Goal: Navigation & Orientation: Find specific page/section

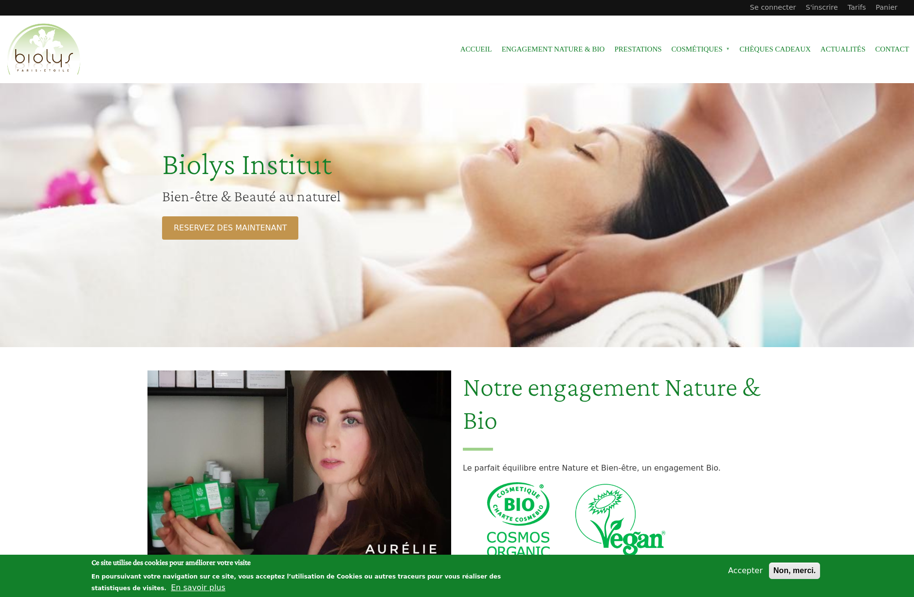
click at [749, 570] on button "Accepter" at bounding box center [745, 571] width 42 height 12
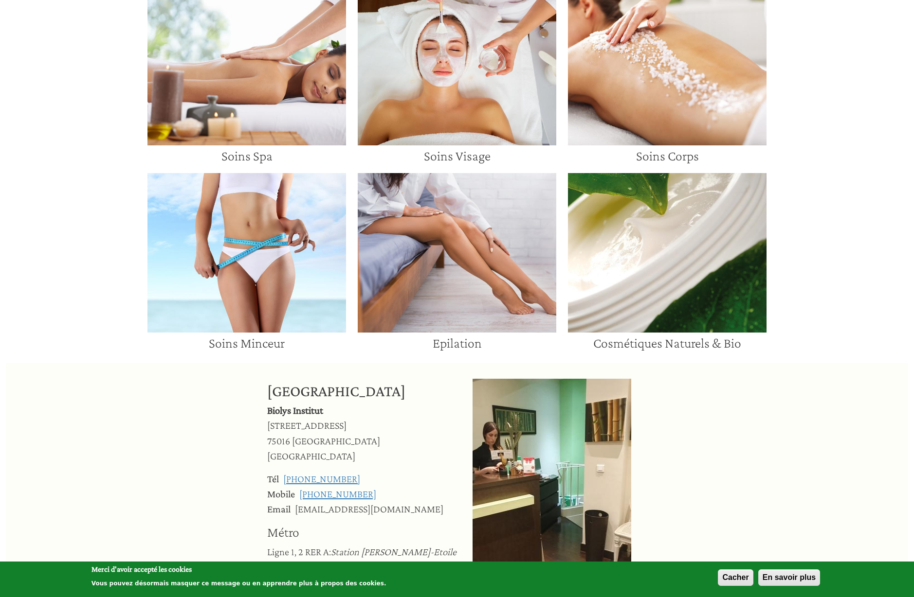
scroll to position [774, 0]
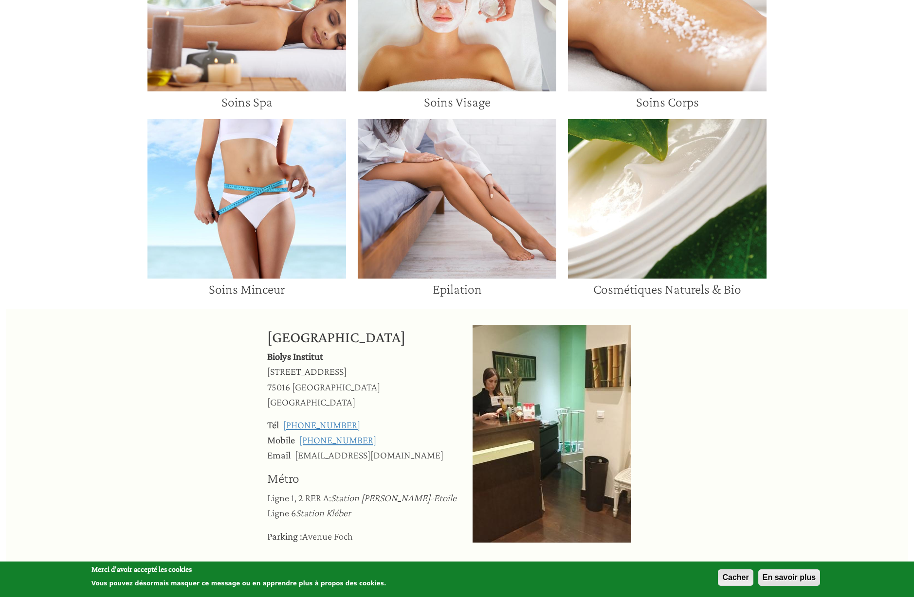
click at [731, 578] on button "Cacher" at bounding box center [735, 578] width 35 height 17
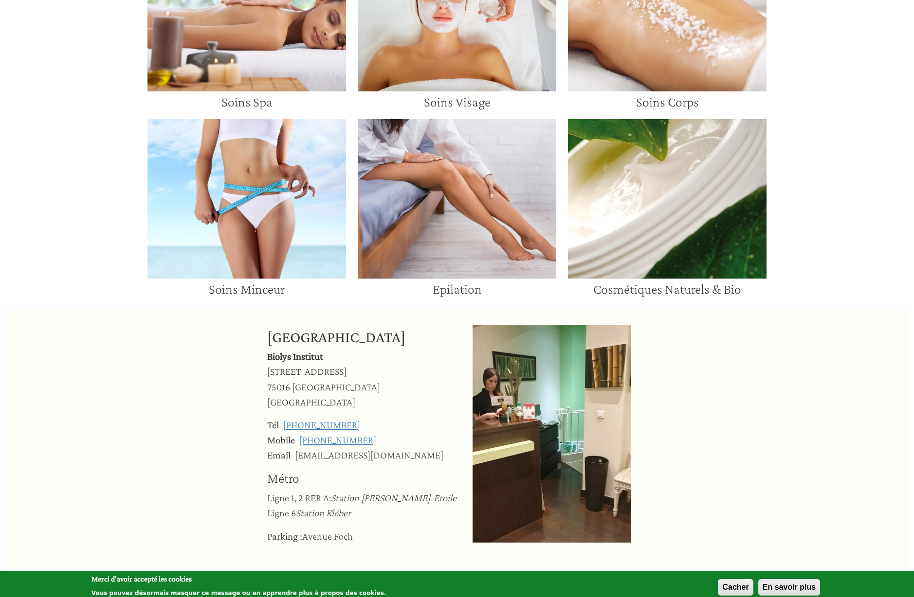
click at [655, 113] on div "Soins Corps" at bounding box center [667, 20] width 210 height 187
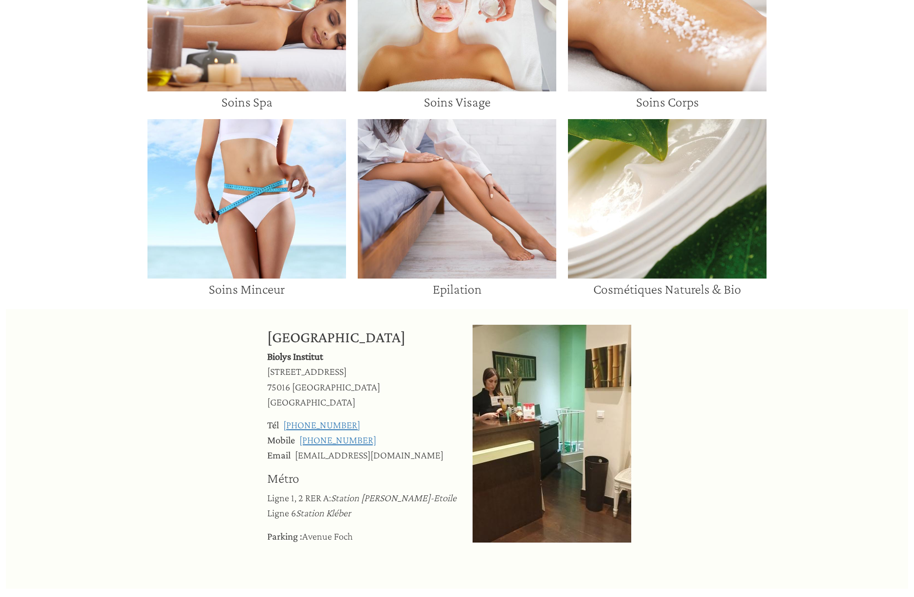
click at [669, 74] on img at bounding box center [667, 11] width 198 height 160
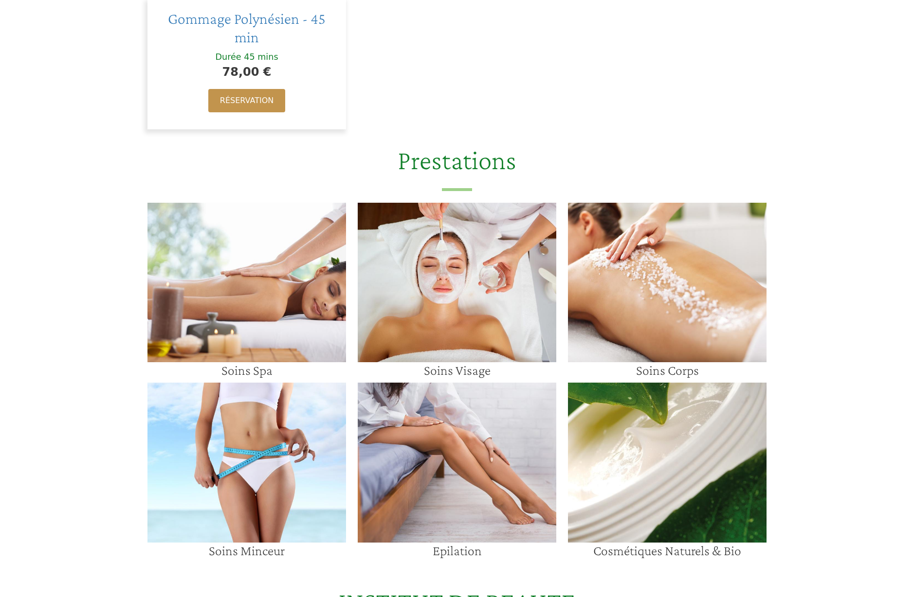
scroll to position [147, 0]
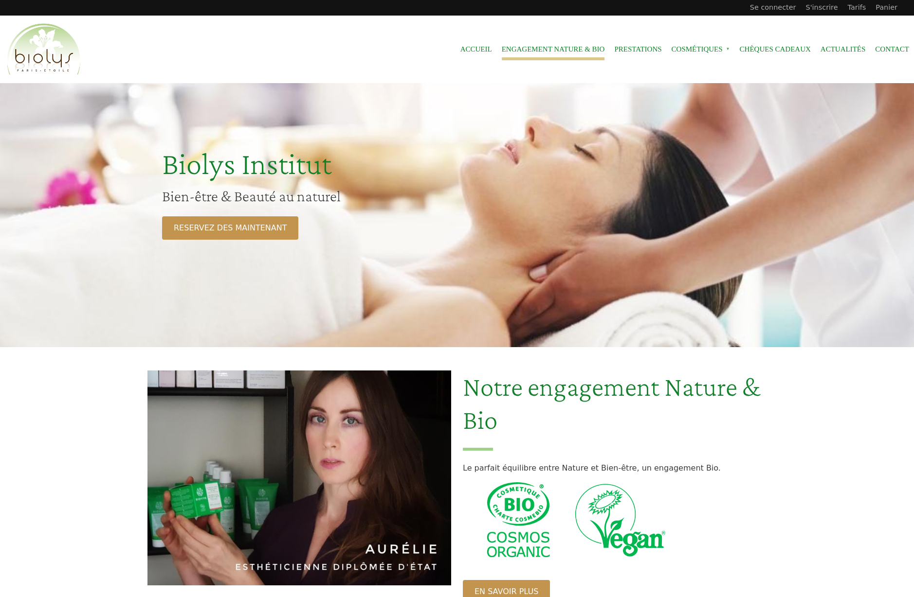
click at [570, 50] on link "Engagement Nature & Bio" at bounding box center [553, 49] width 103 height 22
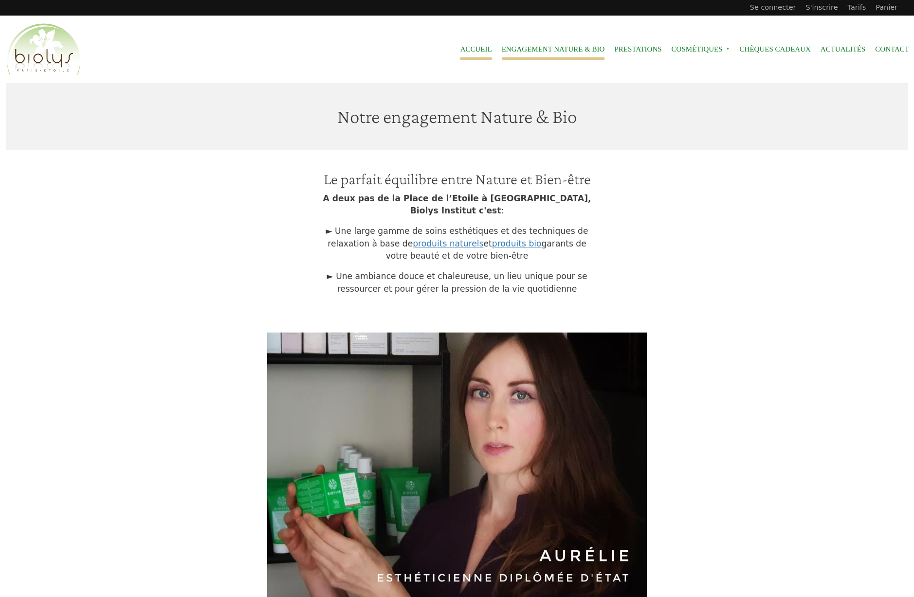
click at [473, 48] on link "Accueil" at bounding box center [476, 49] width 32 height 22
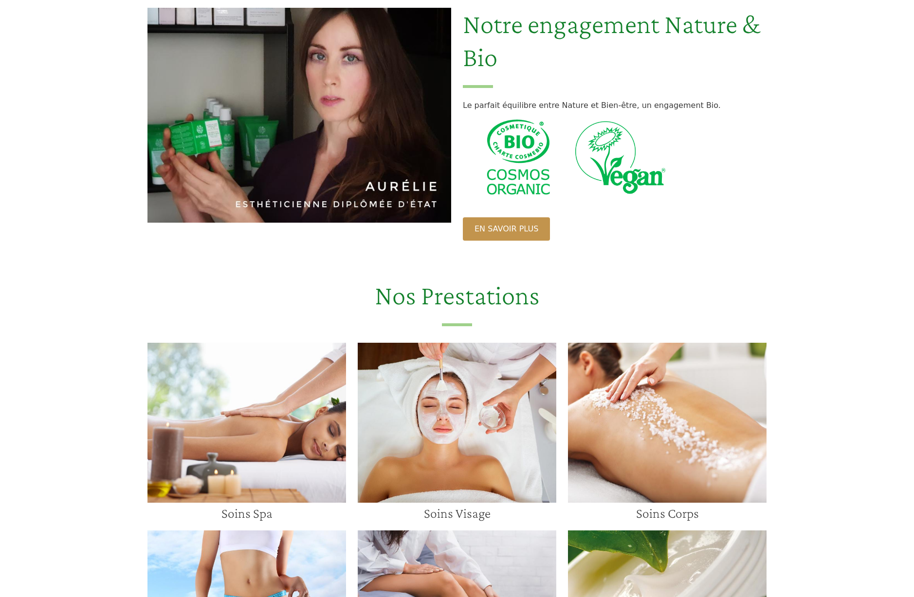
scroll to position [618, 0]
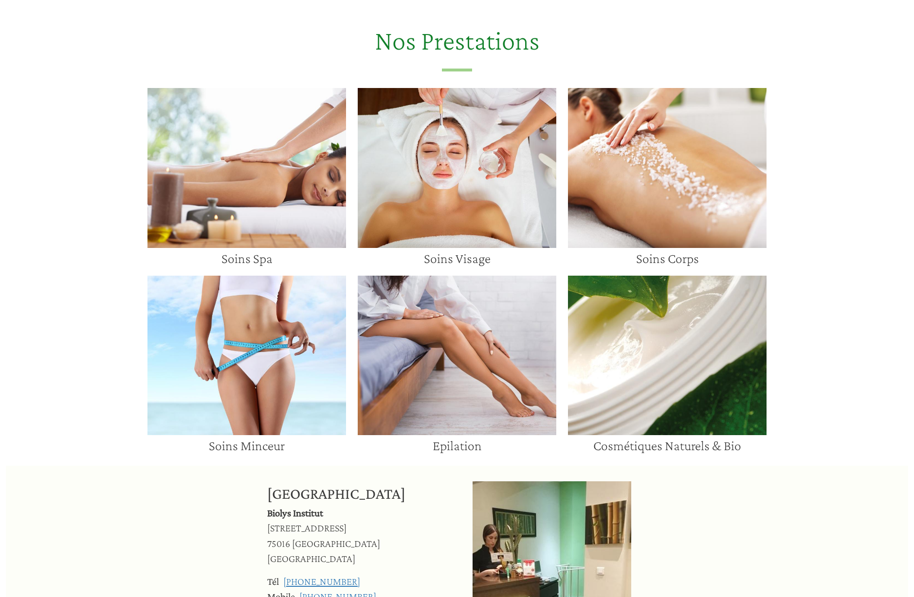
click at [407, 219] on img at bounding box center [457, 168] width 198 height 160
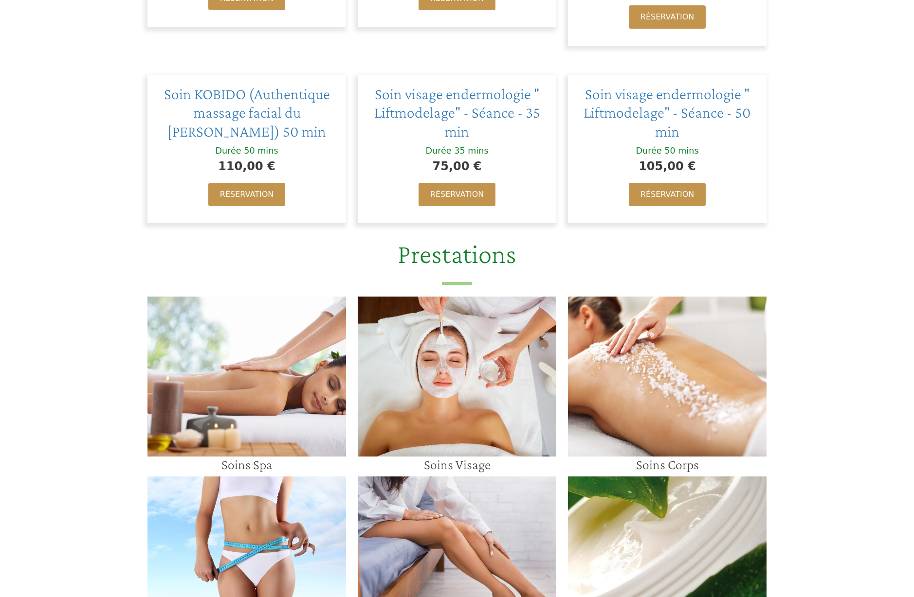
scroll to position [867, 0]
